Goal: Transaction & Acquisition: Purchase product/service

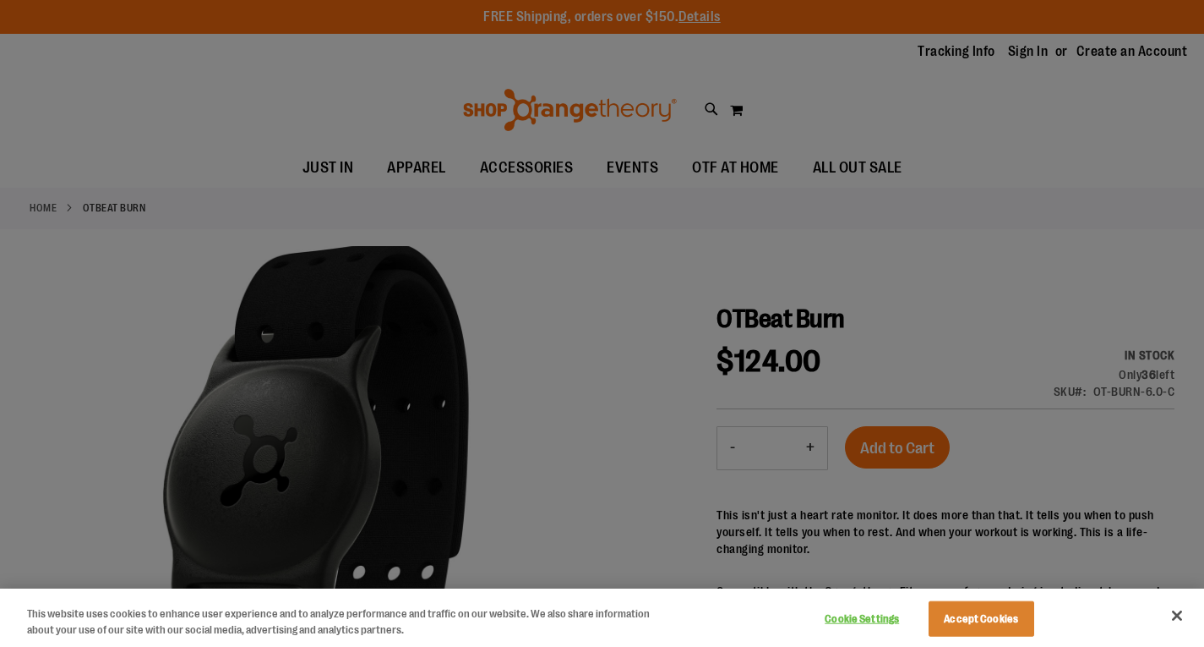
click at [876, 164] on div at bounding box center [602, 323] width 1204 height 647
click at [966, 609] on button "Accept Cookies" at bounding box center [982, 619] width 106 height 36
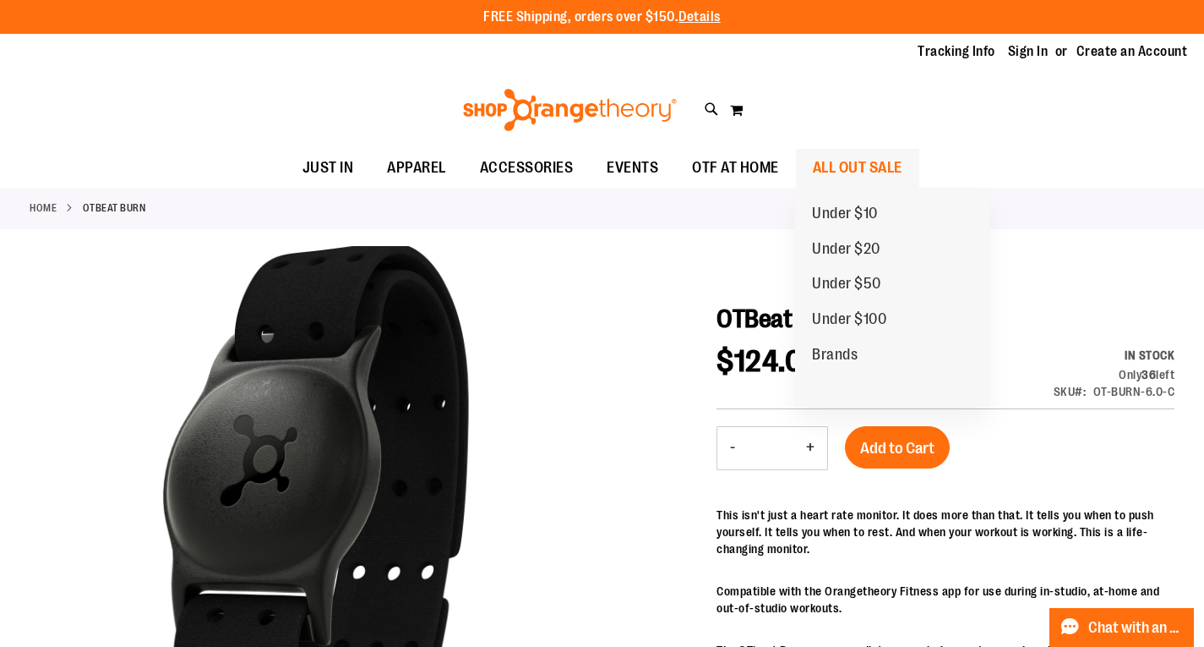
click at [852, 168] on span "ALL OUT SALE" at bounding box center [858, 168] width 90 height 38
click at [855, 163] on span "ALL OUT SALE" at bounding box center [858, 168] width 90 height 38
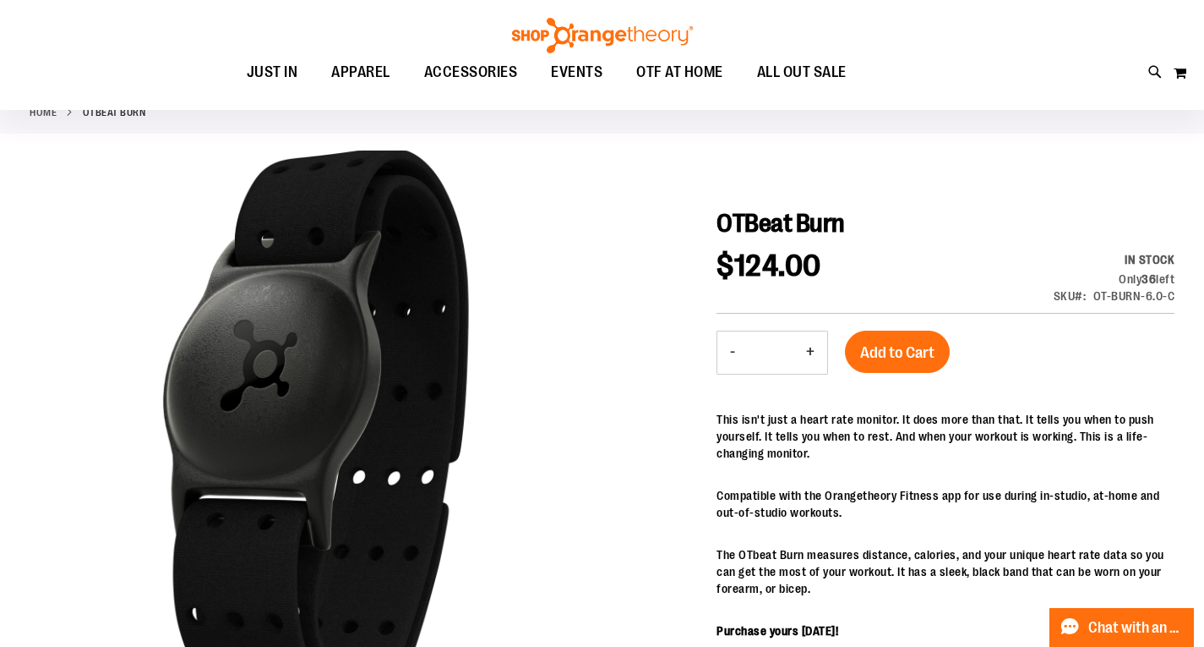
scroll to position [92, 0]
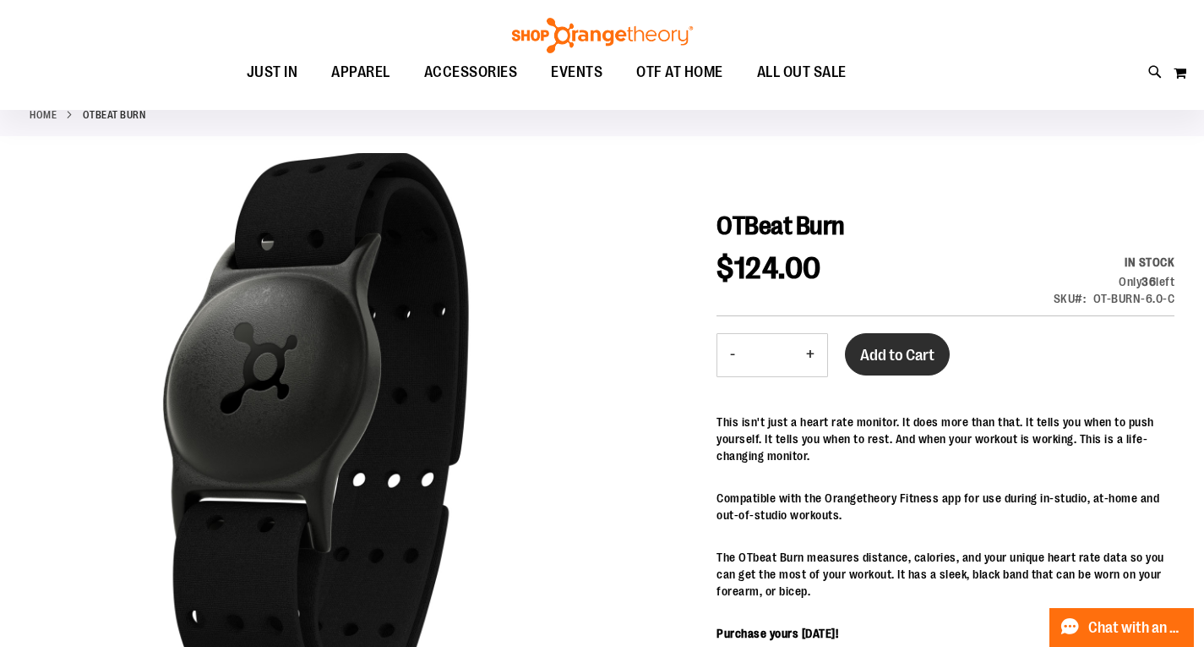
click at [877, 354] on span "Add to Cart" at bounding box center [897, 355] width 74 height 19
